Goal: Task Accomplishment & Management: Manage account settings

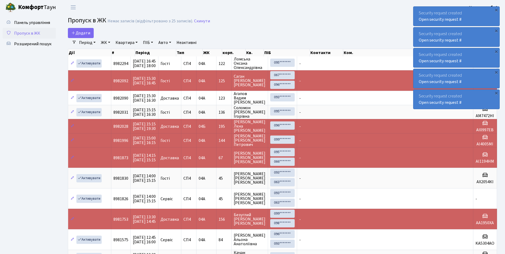
select select "25"
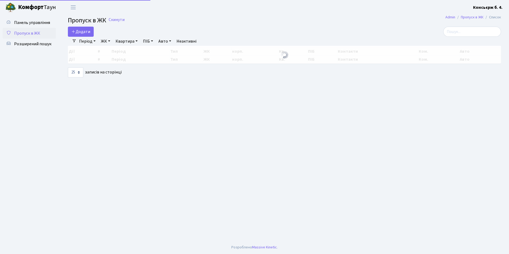
select select "25"
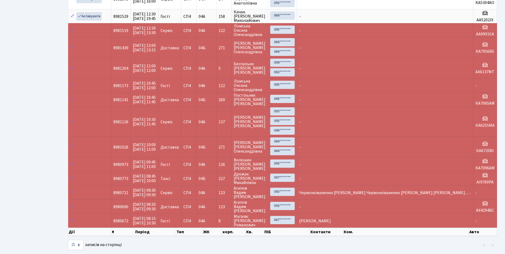
scroll to position [250, 0]
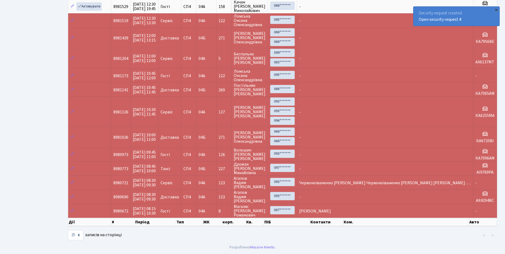
click at [495, 10] on div "×" at bounding box center [495, 9] width 5 height 5
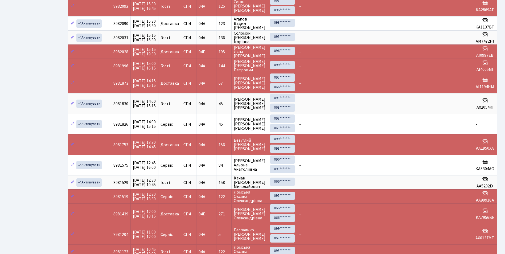
scroll to position [0, 0]
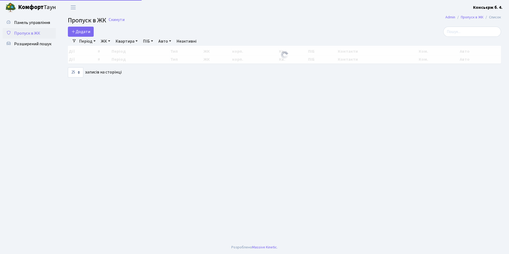
select select "25"
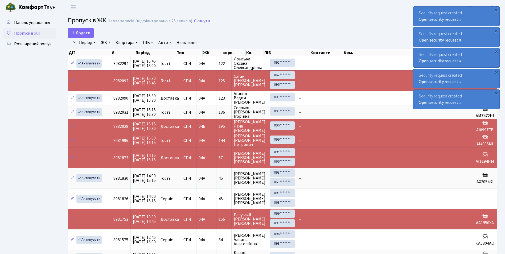
click at [339, 6] on header "[PERSON_NAME] Консьєрж б. 4. Мій обліковий запис Вийти" at bounding box center [252, 7] width 505 height 15
